Goal: Task Accomplishment & Management: Manage account settings

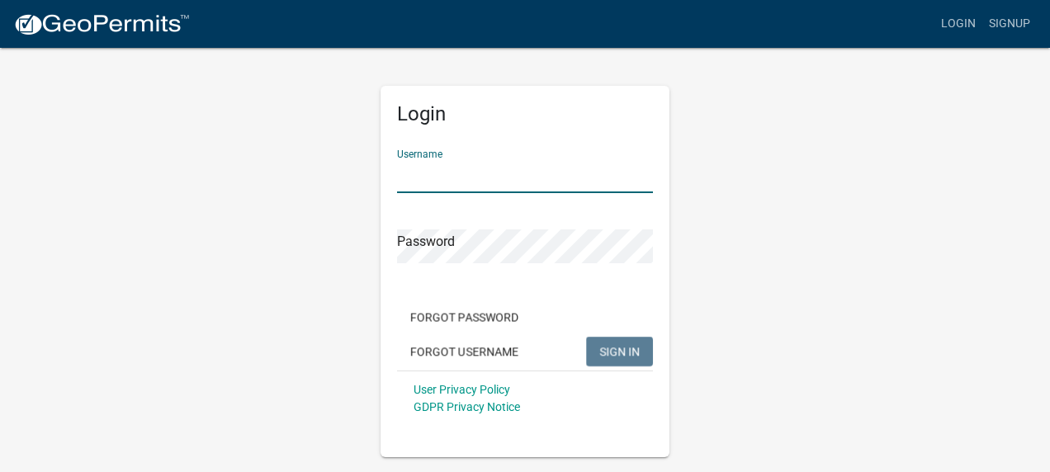
click at [439, 182] on input "Username" at bounding box center [525, 176] width 256 height 34
type input "[EMAIL_ADDRESS][DOMAIN_NAME]"
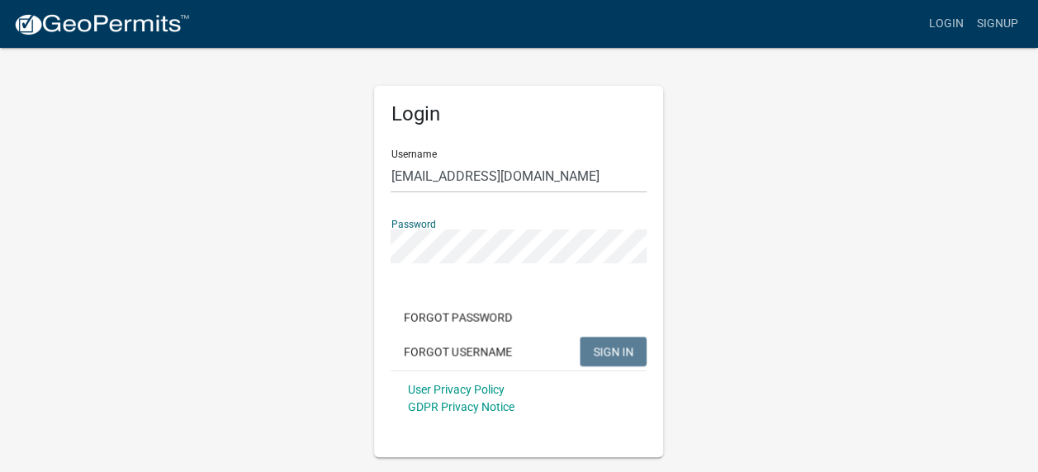
click at [885, 292] on div "Login Username mbicontractorlicense@mortonbuildings.com Password Forgot Passwor…" at bounding box center [519, 251] width 941 height 411
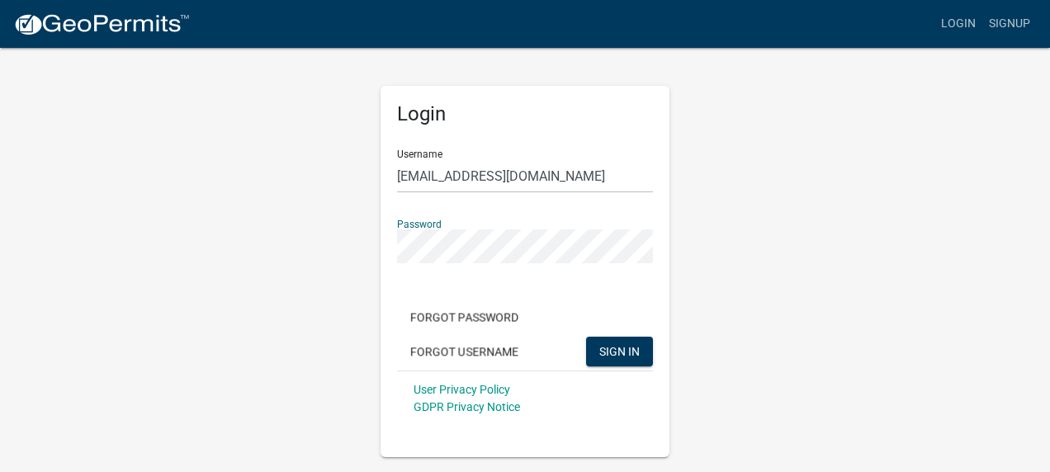
click at [586, 337] on button "SIGN IN" at bounding box center [619, 352] width 67 height 30
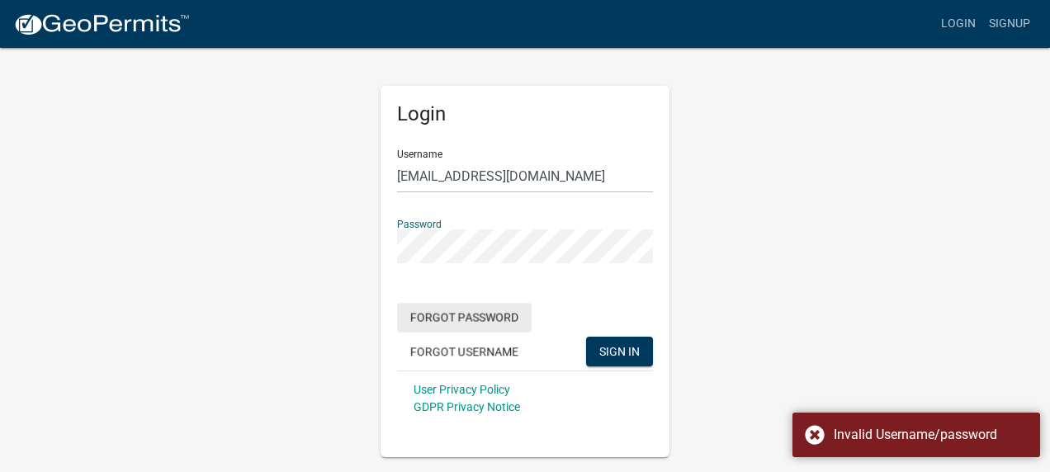
click at [452, 315] on button "Forgot Password" at bounding box center [464, 318] width 135 height 30
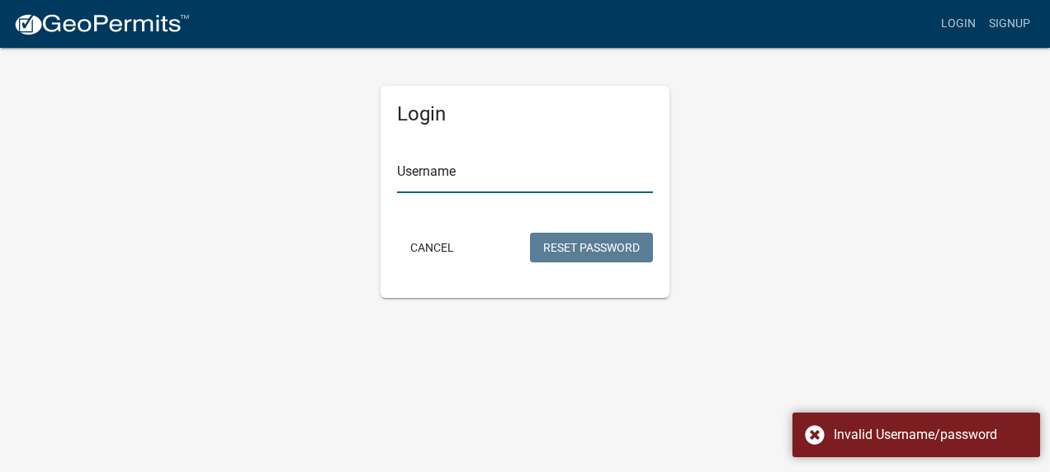
click at [485, 177] on input "Username" at bounding box center [525, 176] width 256 height 34
type input "[EMAIL_ADDRESS][DOMAIN_NAME]"
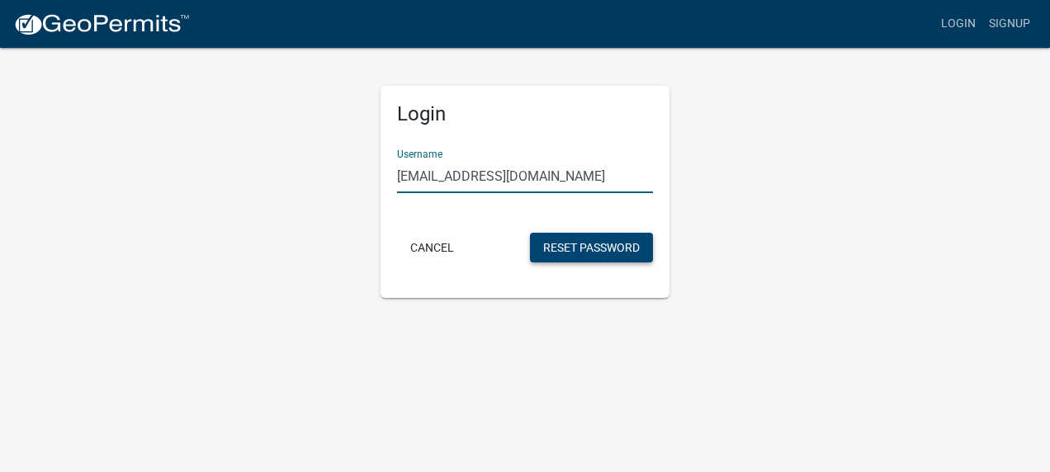
click at [555, 257] on button "Reset Password" at bounding box center [591, 248] width 123 height 30
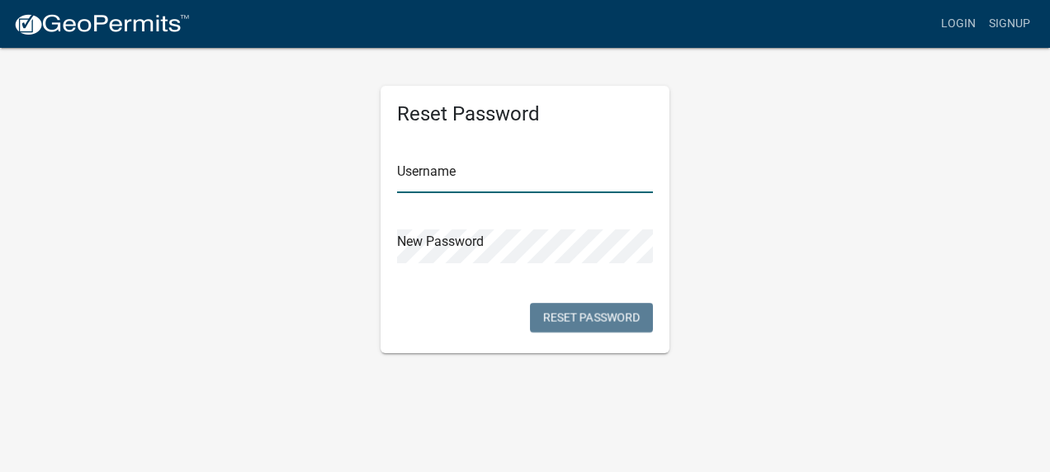
click at [484, 187] on input "text" at bounding box center [525, 176] width 256 height 34
type input "building4Morton!"
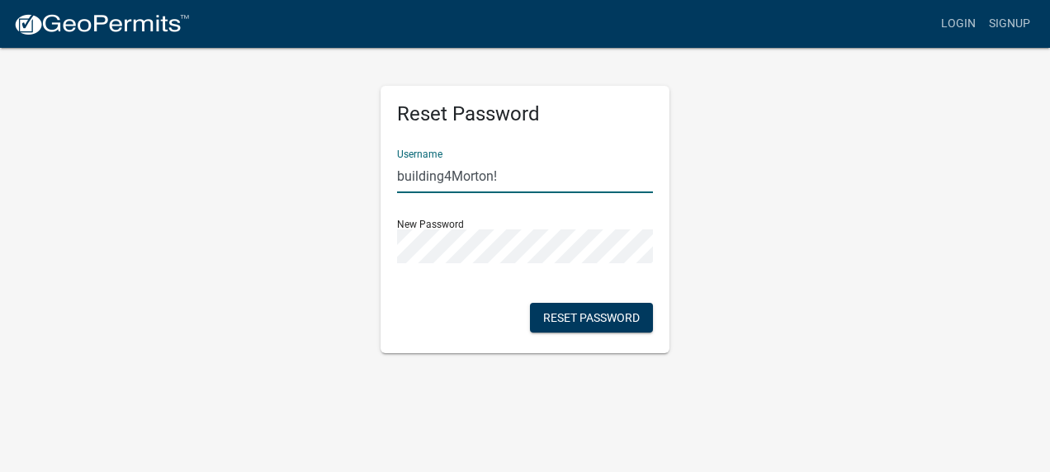
drag, startPoint x: 543, startPoint y: 179, endPoint x: 347, endPoint y: 182, distance: 196.5
click at [347, 182] on div "Reset Password Username building4Morton! New Password Reset Password" at bounding box center [524, 199] width 941 height 307
type input "[EMAIL_ADDRESS][DOMAIN_NAME]"
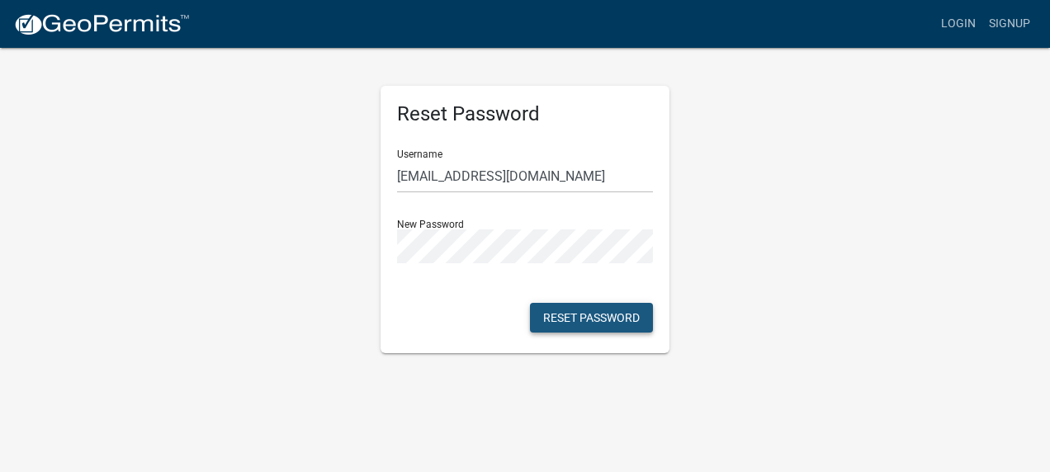
click at [582, 326] on button "Reset Password" at bounding box center [591, 318] width 123 height 30
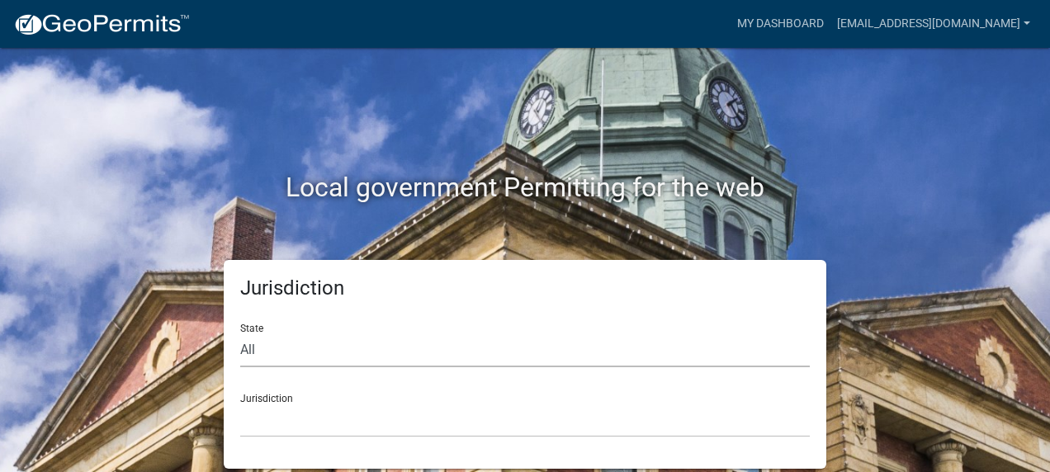
click at [351, 358] on select "All Colorado Georgia Indiana Iowa Kansas Minnesota Ohio South Carolina Wisconsin" at bounding box center [525, 351] width 570 height 34
click at [432, 348] on select "All Colorado Georgia Indiana Iowa Kansas Minnesota Ohio South Carolina Wisconsin" at bounding box center [525, 351] width 570 height 34
select select "Indiana"
click at [240, 334] on select "All Colorado Georgia Indiana Iowa Kansas Minnesota Ohio South Carolina Wisconsin" at bounding box center [525, 351] width 570 height 34
click at [345, 426] on select "City of Charlestown, Indiana City of Jeffersonville, Indiana City of Logansport…" at bounding box center [525, 421] width 570 height 34
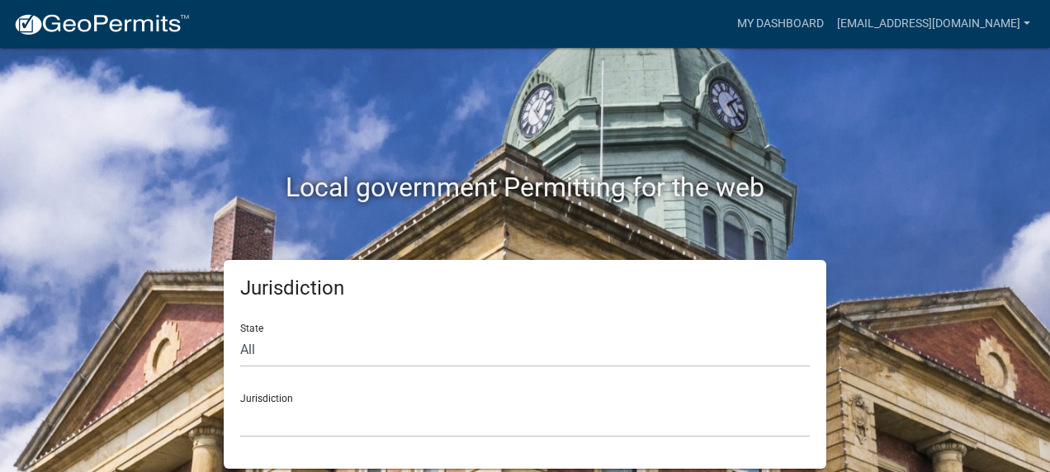
click at [948, 138] on div "Local government Permitting for the web" at bounding box center [524, 153] width 941 height 211
click at [352, 428] on select "City of Charlestown, Indiana City of Jeffersonville, Indiana City of Logansport…" at bounding box center [525, 421] width 570 height 34
click at [881, 215] on div "Local government Permitting for the web" at bounding box center [524, 153] width 941 height 211
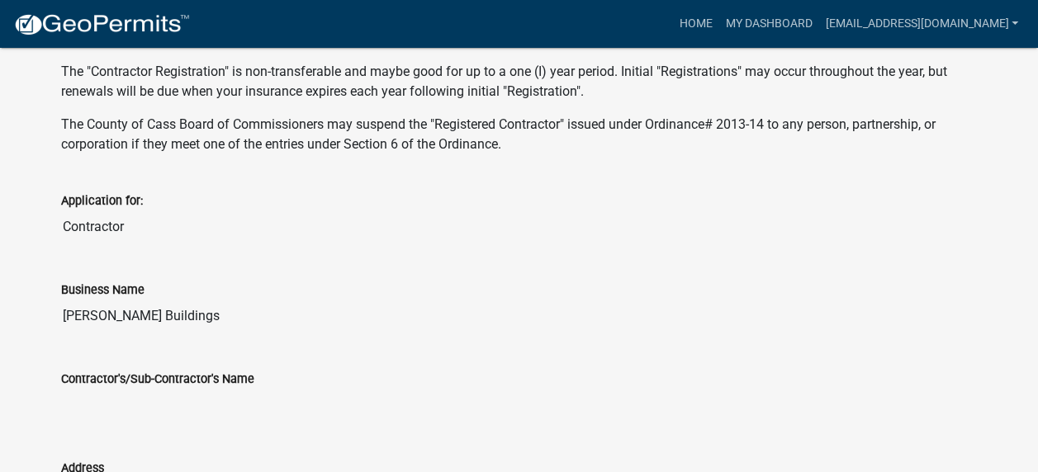
scroll to position [695, 0]
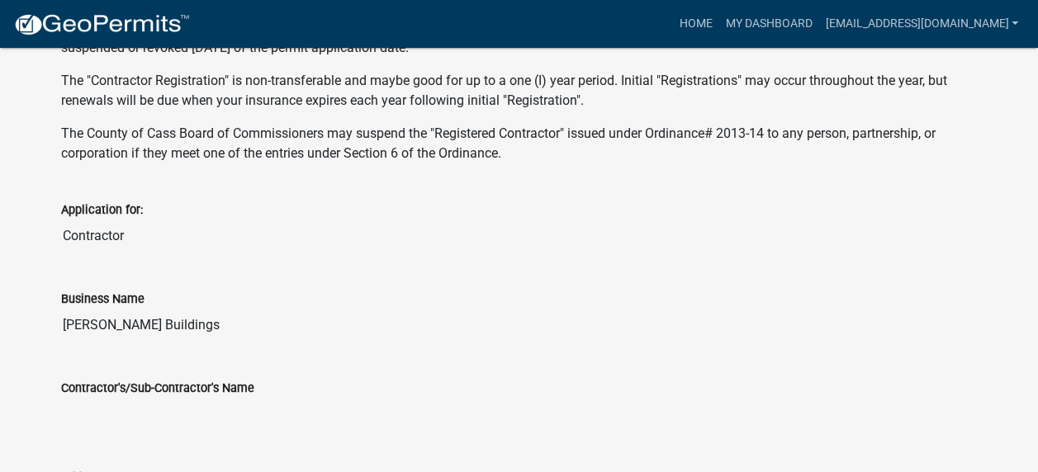
click at [347, 190] on div "Application for: Contractor" at bounding box center [519, 215] width 916 height 76
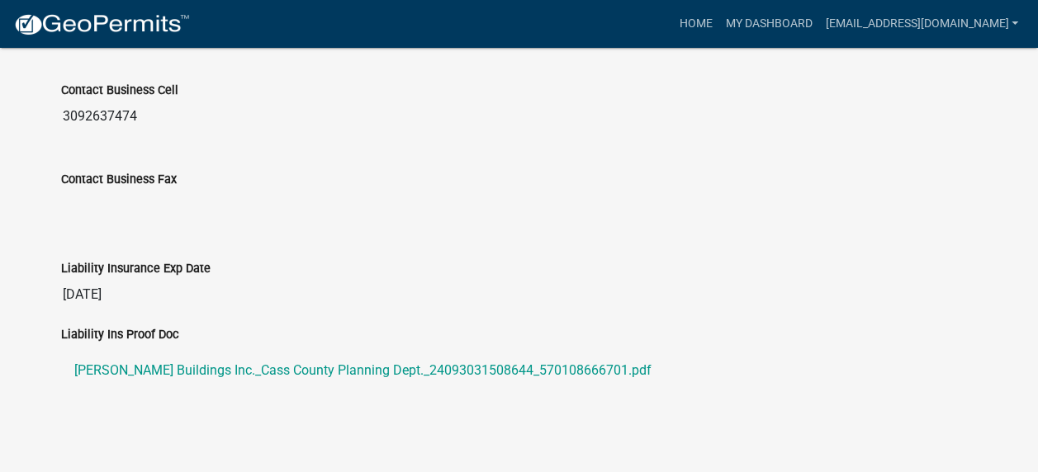
scroll to position [1796, 0]
click at [718, 24] on link "My Dashboard" at bounding box center [768, 23] width 100 height 31
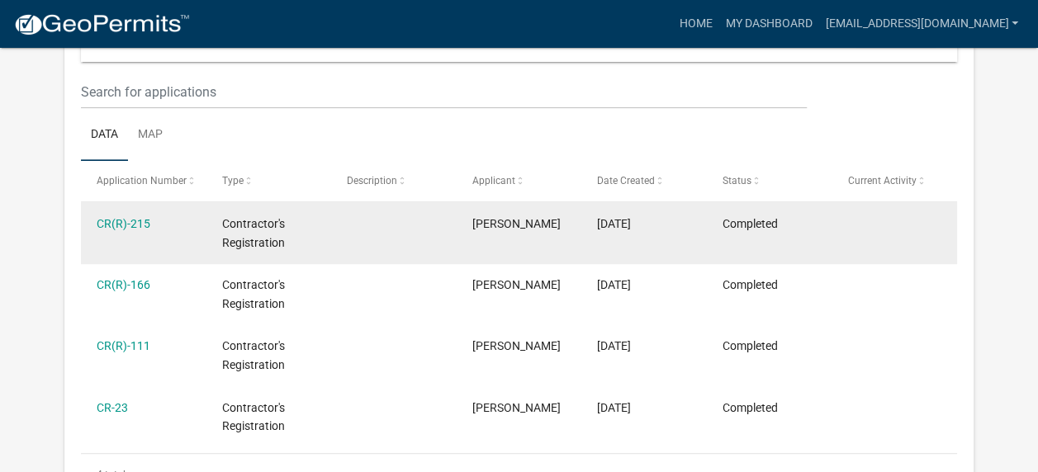
scroll to position [208, 0]
click at [121, 214] on div "CR(R)-215" at bounding box center [143, 223] width 93 height 19
click at [123, 223] on link "CR(R)-215" at bounding box center [124, 222] width 54 height 13
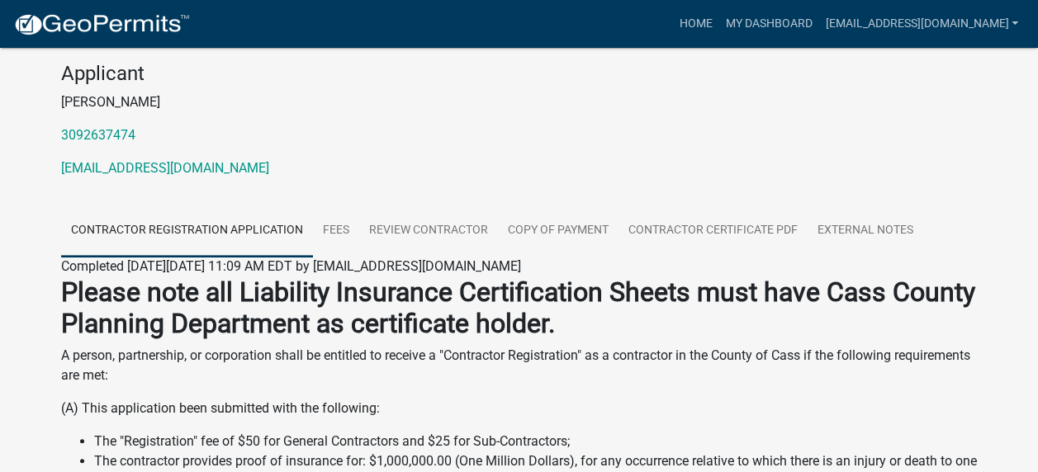
scroll to position [192, 0]
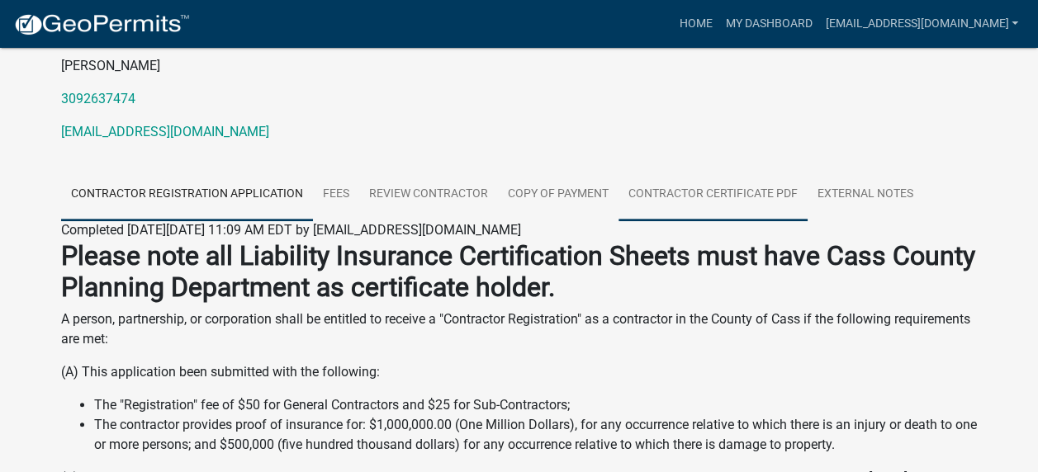
click at [688, 185] on link "Contractor Certificate PDF" at bounding box center [712, 194] width 189 height 53
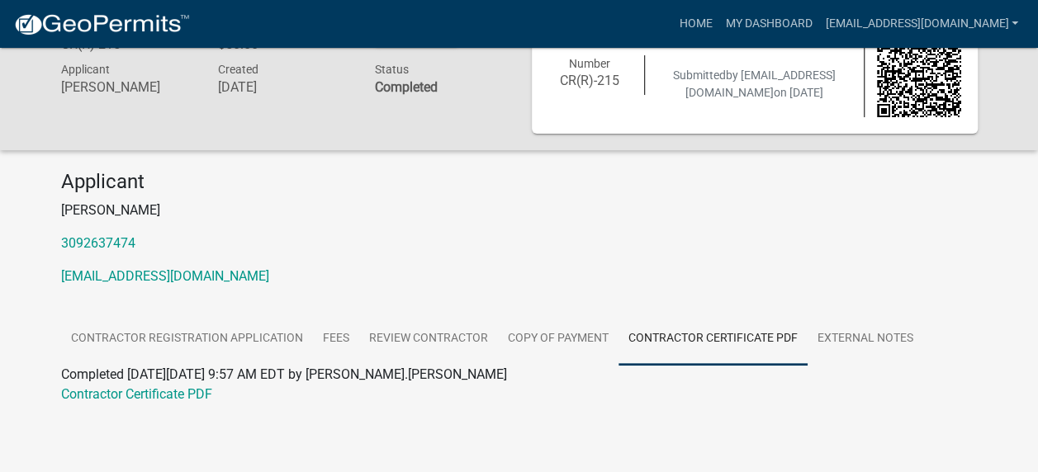
scroll to position [50, 0]
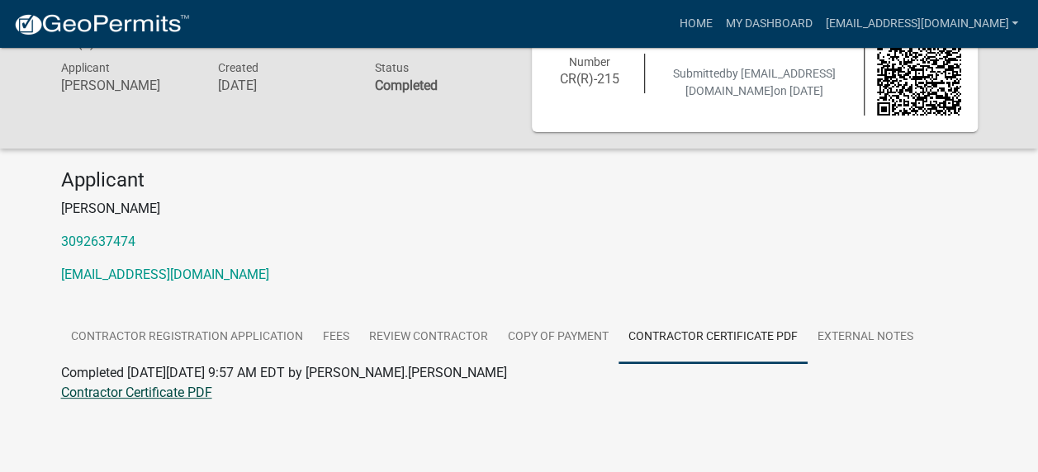
click at [159, 396] on link "Contractor Certificate PDF" at bounding box center [136, 393] width 151 height 16
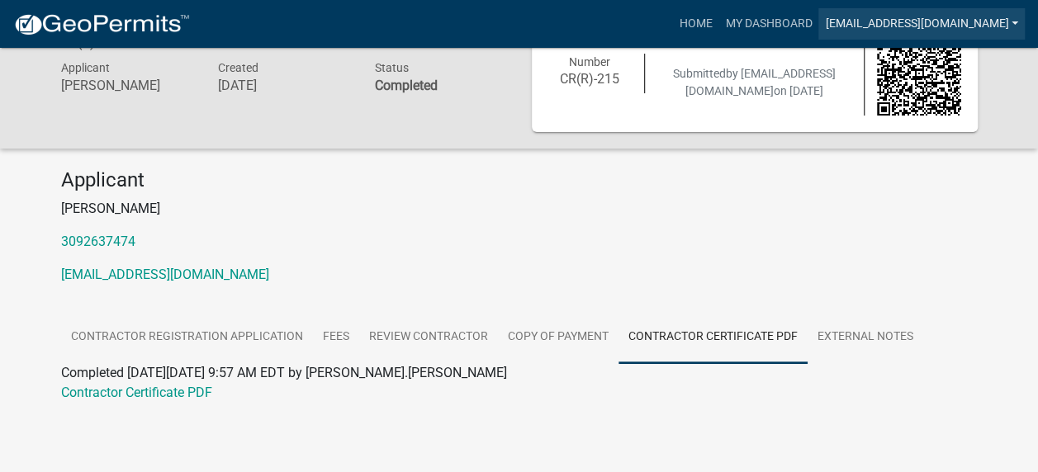
click at [1007, 17] on link "[EMAIL_ADDRESS][DOMAIN_NAME]" at bounding box center [921, 23] width 206 height 31
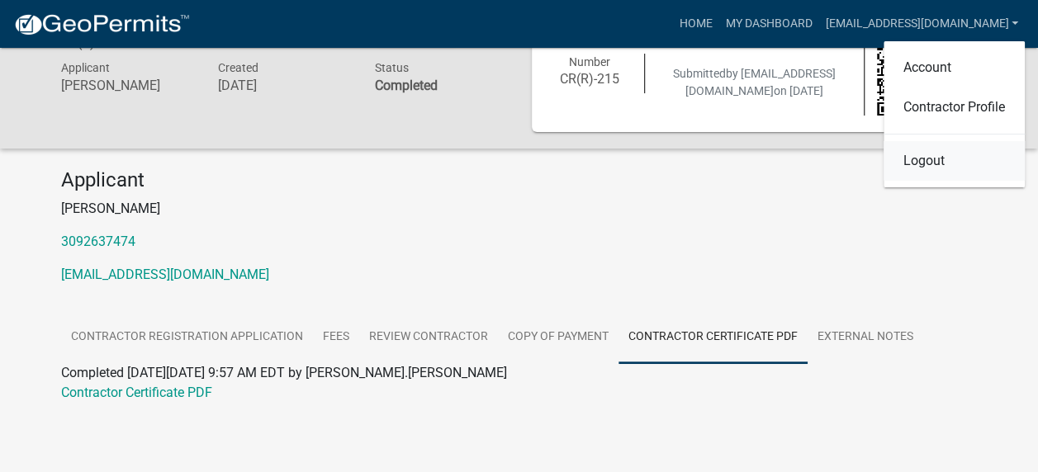
click at [930, 154] on link "Logout" at bounding box center [953, 161] width 141 height 40
